Goal: Task Accomplishment & Management: Manage account settings

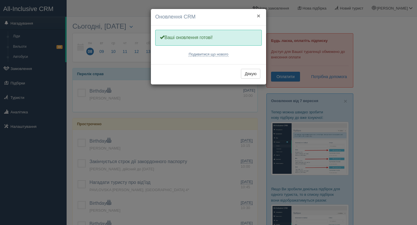
click at [258, 17] on button "×" at bounding box center [258, 16] width 3 height 6
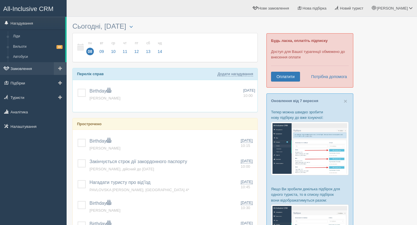
click at [28, 70] on link "Замовлення" at bounding box center [33, 68] width 67 height 13
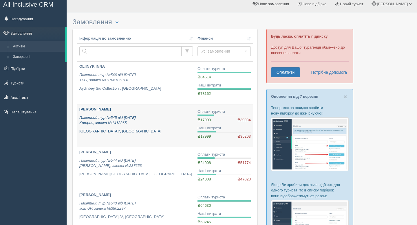
scroll to position [4, 0]
click at [85, 110] on b "[PERSON_NAME]" at bounding box center [95, 110] width 32 height 4
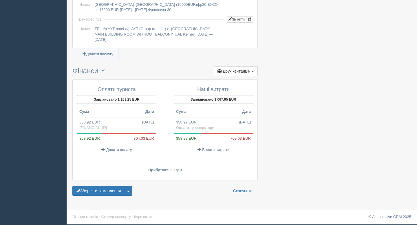
scroll to position [541, 0]
click at [115, 152] on span "Додати оплату" at bounding box center [119, 150] width 26 height 5
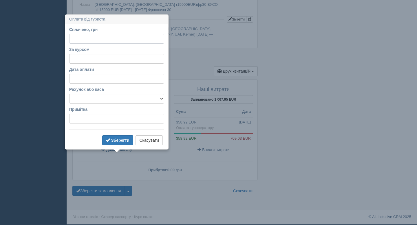
scroll to position [544, 0]
type input "20000"
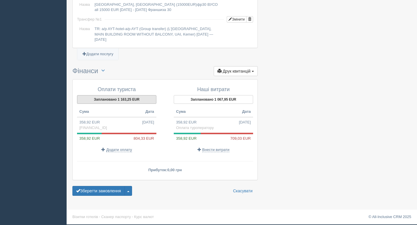
click at [127, 102] on button "Заплановано 1 163,25 EUR" at bounding box center [116, 99] width 79 height 9
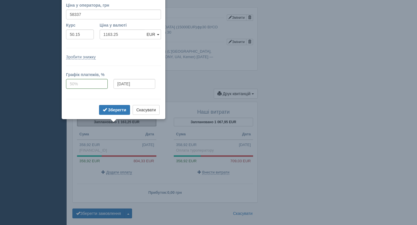
scroll to position [506, 0]
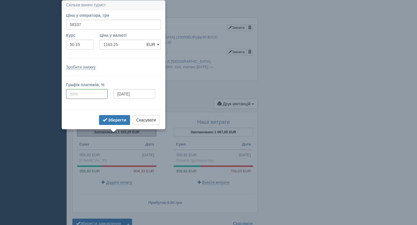
click at [127, 102] on td "08.09.2025" at bounding box center [138, 96] width 48 height 14
click at [110, 121] on b "Зберегти" at bounding box center [117, 120] width 18 height 5
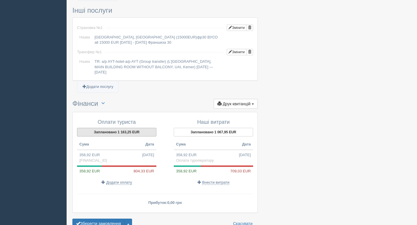
click at [139, 137] on button "Заплановано 1 163,25 EUR" at bounding box center [116, 132] width 79 height 9
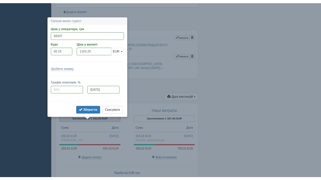
scroll to position [488, 0]
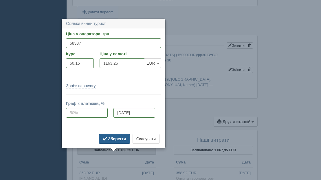
click at [114, 139] on b "Зберегти" at bounding box center [117, 138] width 18 height 5
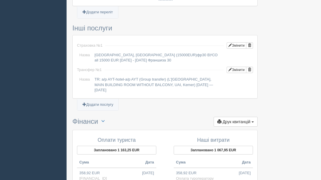
click at [176, 110] on ul "Додати послугу" at bounding box center [164, 107] width 185 height 7
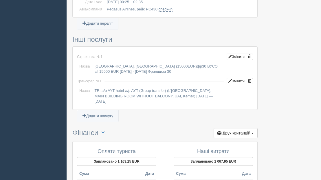
scroll to position [542, 0]
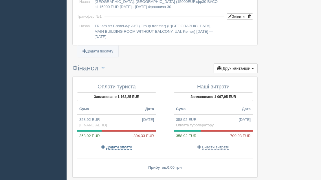
click at [118, 150] on span "Додати оплату" at bounding box center [119, 147] width 26 height 5
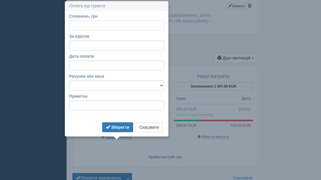
scroll to position [553, 0]
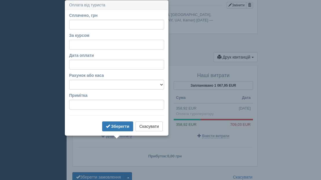
click at [77, 45] on input "За курсом" at bounding box center [116, 45] width 95 height 10
paste input "49.650"
type input "49.650"
click at [85, 24] on input "Сплачено, грн" at bounding box center [116, 25] width 95 height 10
type input "20000"
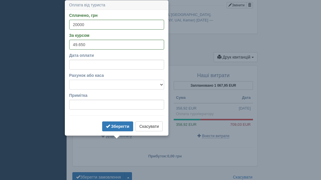
click at [133, 85] on select "UA983052990000026009046244921 готівка" at bounding box center [116, 85] width 95 height 10
select select "1562"
click at [69, 80] on select "UA983052990000026009046244921 готівка" at bounding box center [116, 85] width 95 height 10
click at [119, 128] on b "Зберегти" at bounding box center [120, 126] width 18 height 5
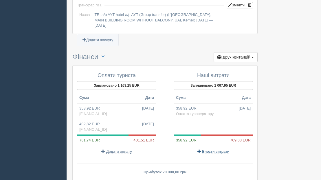
click at [216, 154] on span "Внести витрати" at bounding box center [215, 151] width 27 height 5
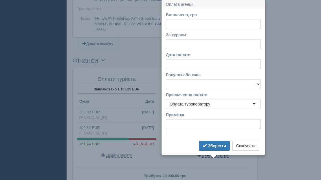
scroll to position [549, 0]
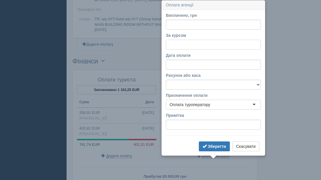
click at [185, 43] on input "За курсом" at bounding box center [213, 45] width 95 height 10
paste input "49.650"
type input "49.650"
click at [177, 25] on input "Виплачено, грн" at bounding box center [213, 25] width 95 height 10
type input "20000"
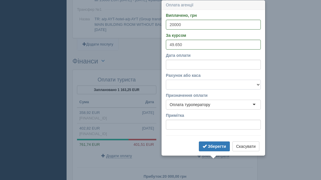
click at [223, 84] on select "UA983052990000026009046244921 готівка" at bounding box center [213, 85] width 95 height 10
select select "1562"
click at [166, 80] on select "UA983052990000026009046244921 готівка" at bounding box center [213, 85] width 95 height 10
click at [211, 147] on b "Зберегти" at bounding box center [217, 146] width 18 height 5
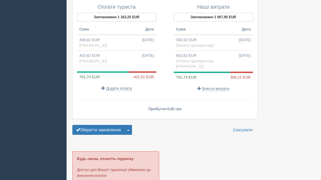
scroll to position [622, 0]
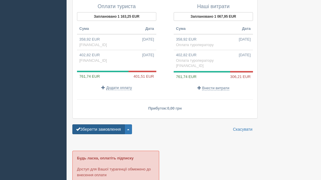
click at [99, 134] on button "Зберегти замовлення" at bounding box center [98, 129] width 52 height 10
